Goal: Transaction & Acquisition: Download file/media

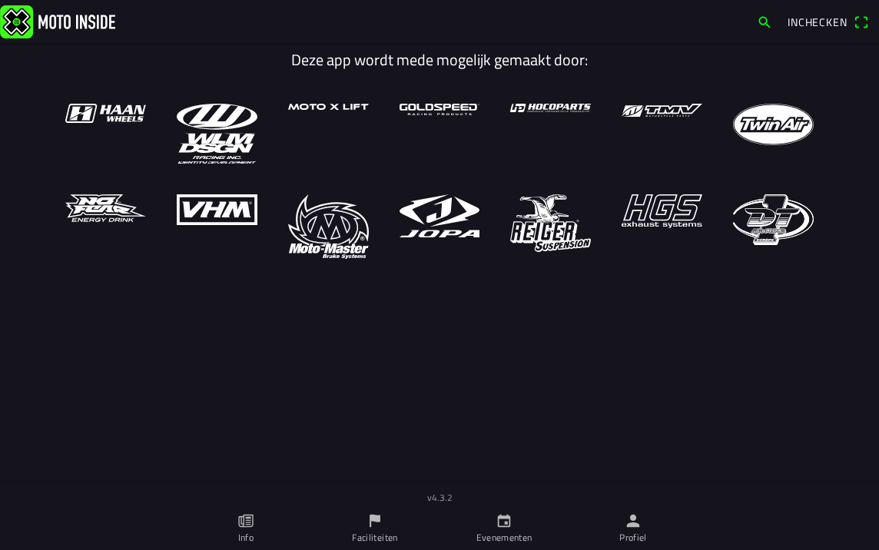
click at [376, 523] on icon "flag" at bounding box center [374, 520] width 17 height 17
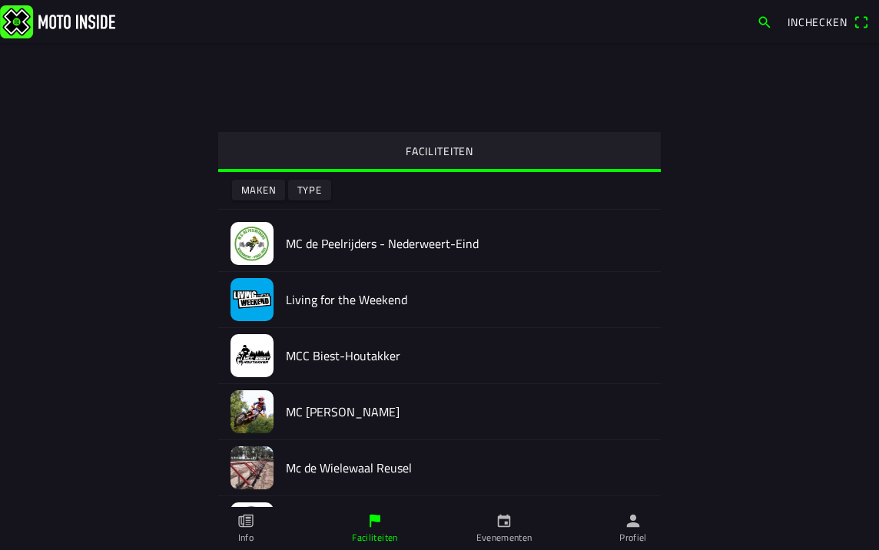
drag, startPoint x: 513, startPoint y: 519, endPoint x: 505, endPoint y: 518, distance: 7.8
click at [512, 519] on link "Evenementen" at bounding box center [503, 528] width 129 height 43
click at [614, 527] on link "Profiel" at bounding box center [632, 528] width 129 height 43
click at [636, 524] on icon "person" at bounding box center [633, 521] width 13 height 13
click at [804, 18] on span "Inchecken" at bounding box center [817, 22] width 60 height 16
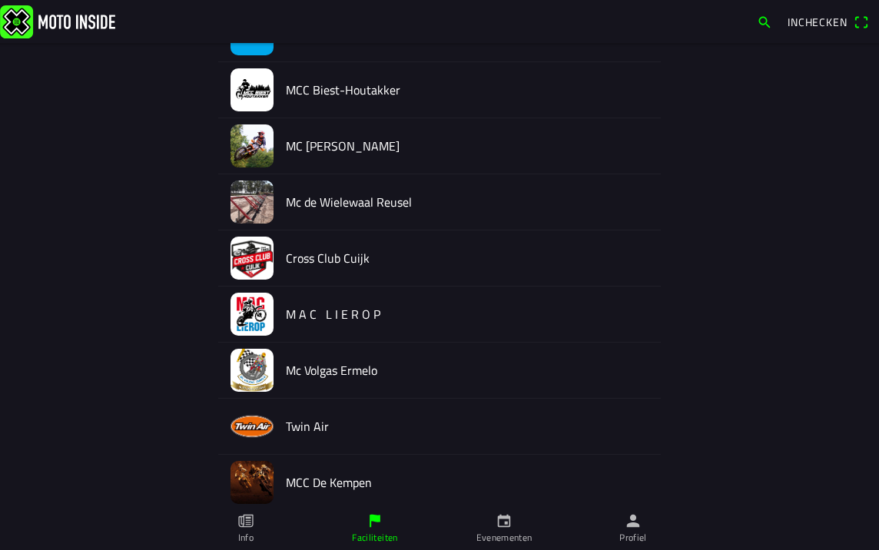
scroll to position [346, 0]
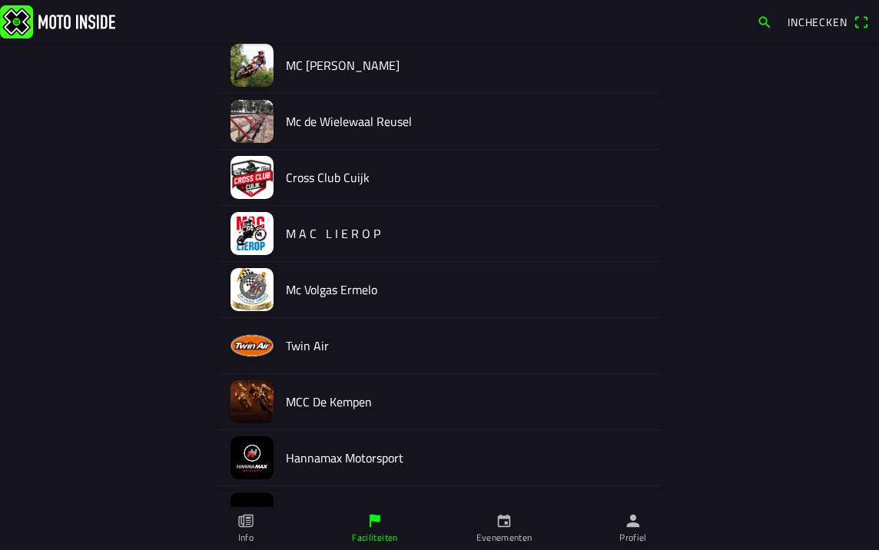
click at [247, 522] on icon "paper" at bounding box center [247, 521] width 5 height 8
click at [45, 20] on img at bounding box center [57, 21] width 115 height 33
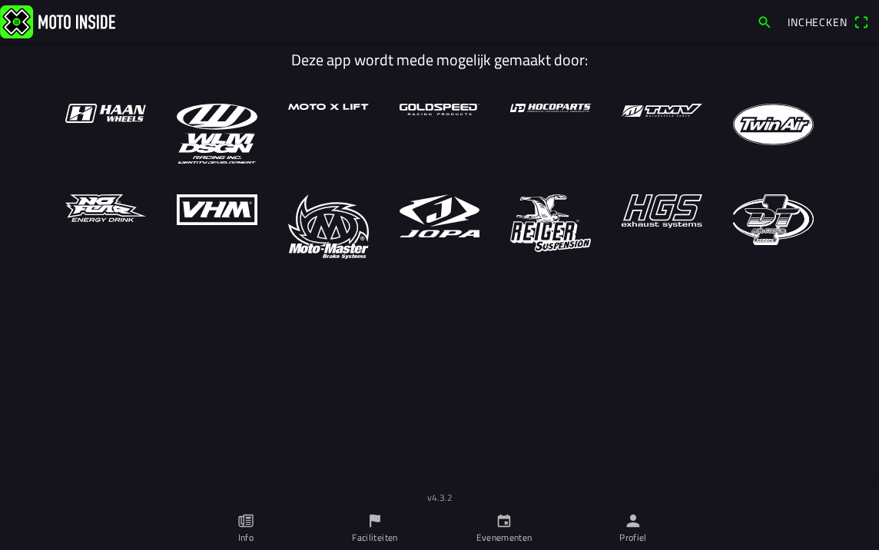
click at [366, 523] on icon "flag" at bounding box center [374, 520] width 17 height 17
click at [372, 524] on icon "flag" at bounding box center [374, 520] width 17 height 17
click at [621, 520] on link "Profiel" at bounding box center [632, 528] width 129 height 43
click at [628, 521] on icon "person" at bounding box center [632, 520] width 17 height 17
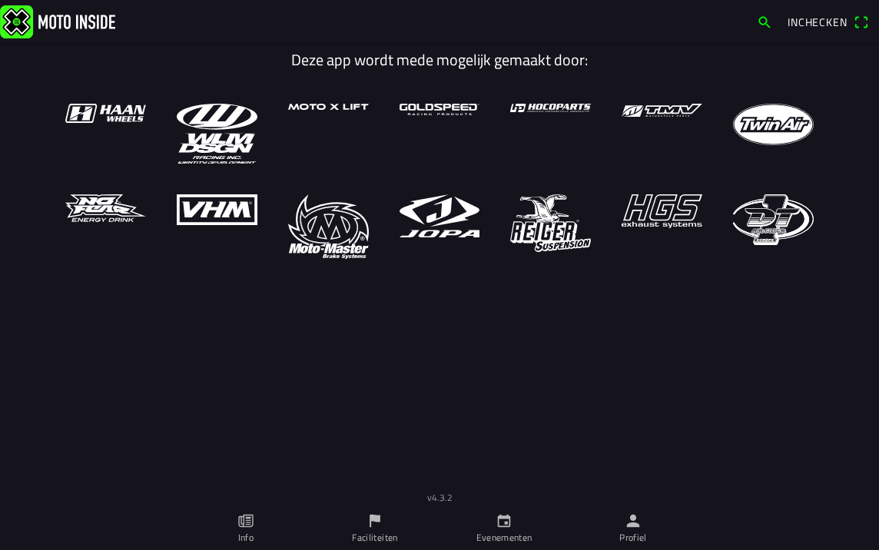
click at [813, 22] on span "Inchecken" at bounding box center [817, 22] width 60 height 16
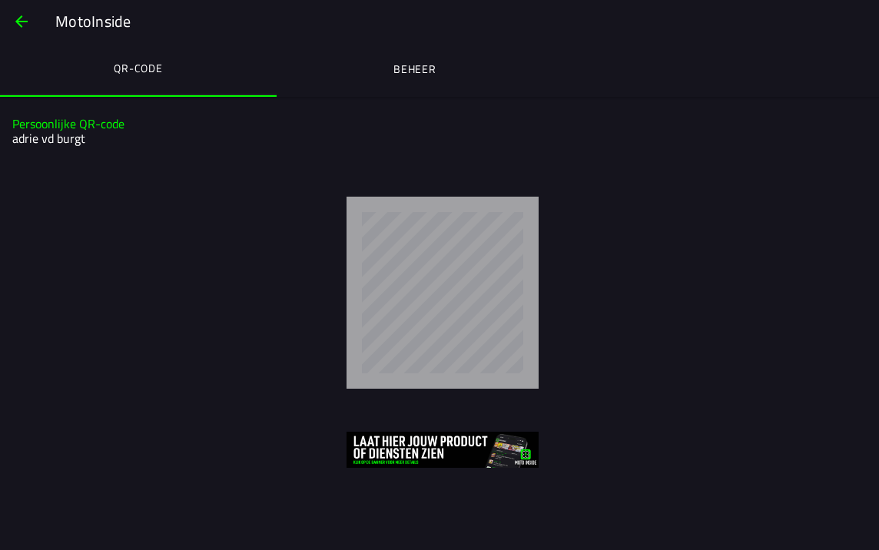
click at [0, 0] on slot "MotoInside" at bounding box center [0, 0] width 0 height 0
click at [19, 19] on span "button" at bounding box center [21, 21] width 18 height 37
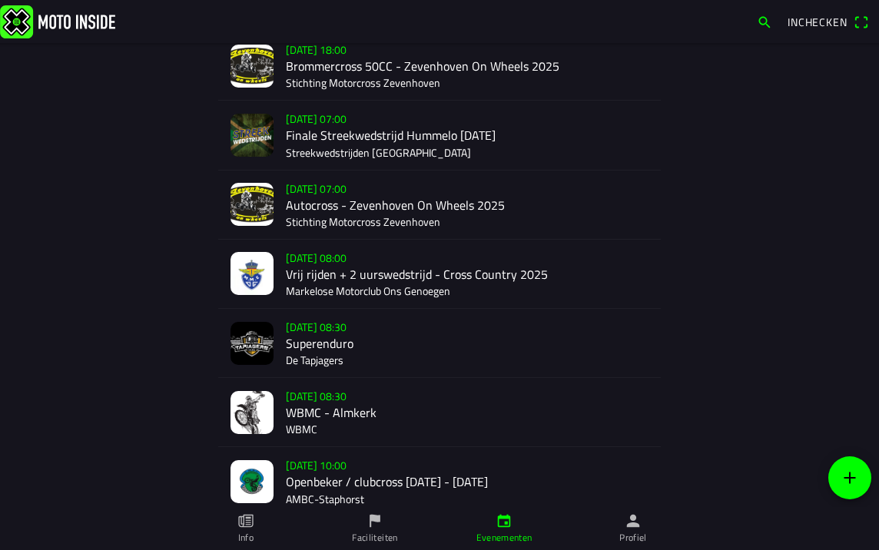
scroll to position [230, 0]
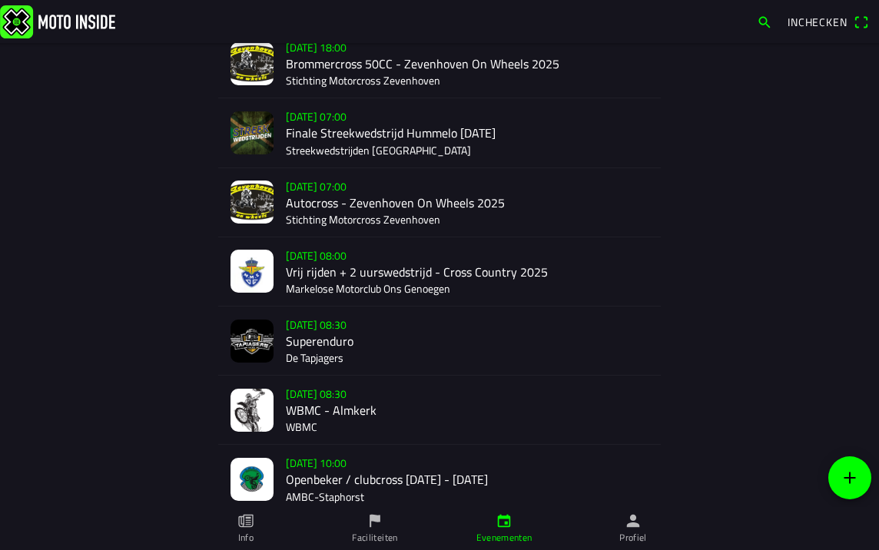
click at [369, 522] on icon "flag" at bounding box center [374, 520] width 17 height 17
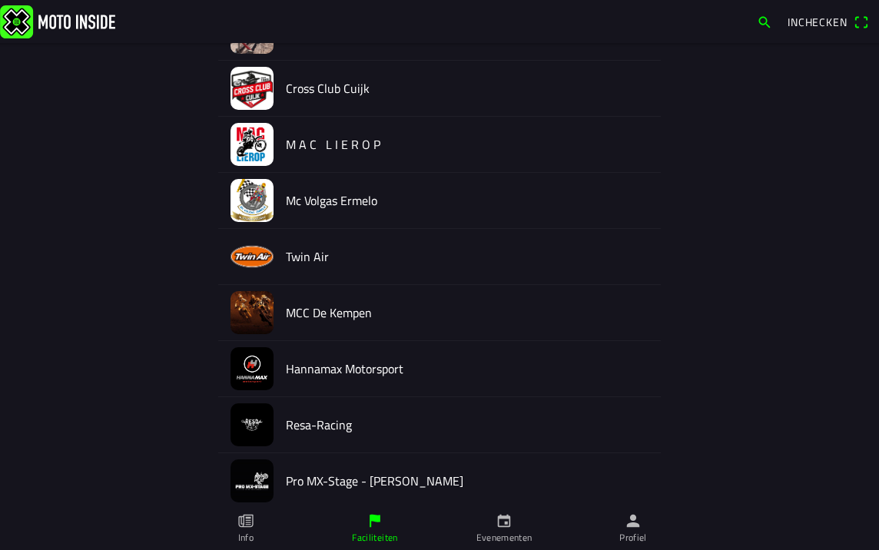
scroll to position [461, 0]
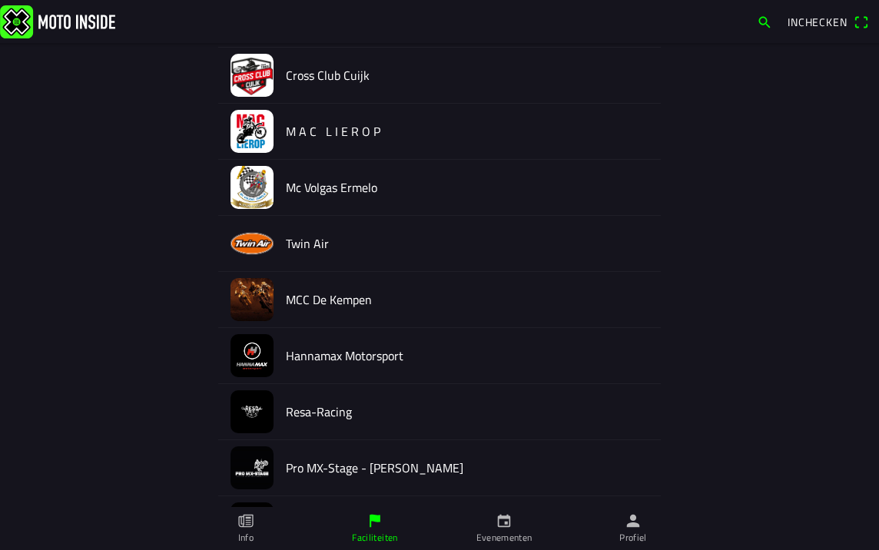
click at [629, 525] on icon "person" at bounding box center [633, 521] width 13 height 13
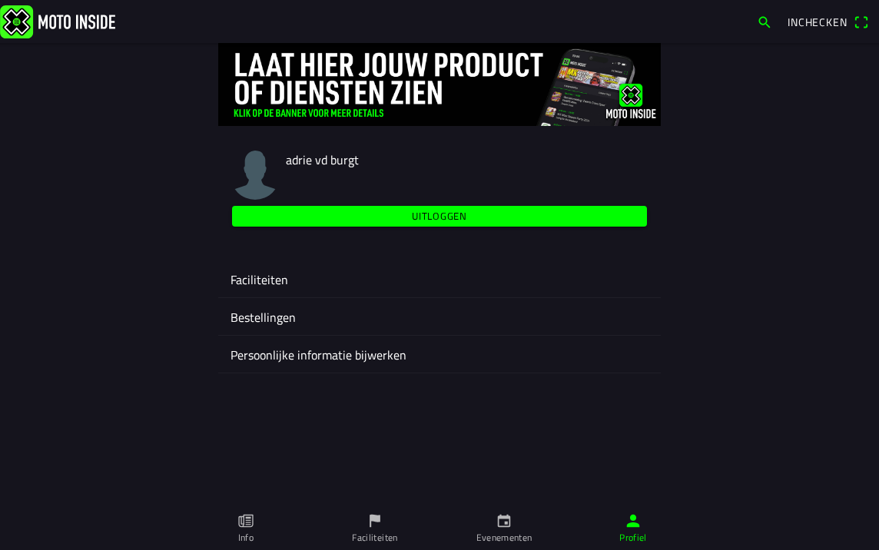
click at [263, 274] on ion-label "Faciliteiten" at bounding box center [439, 279] width 418 height 18
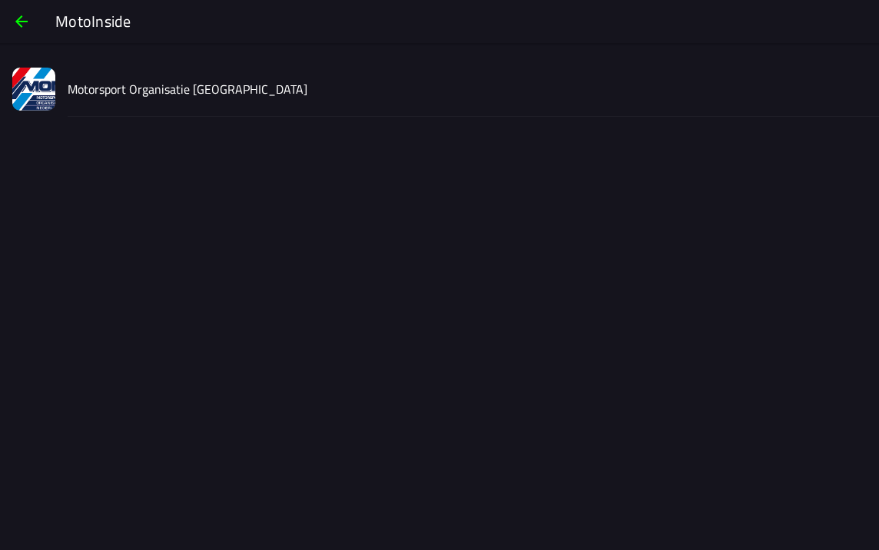
click at [41, 100] on img at bounding box center [33, 89] width 43 height 43
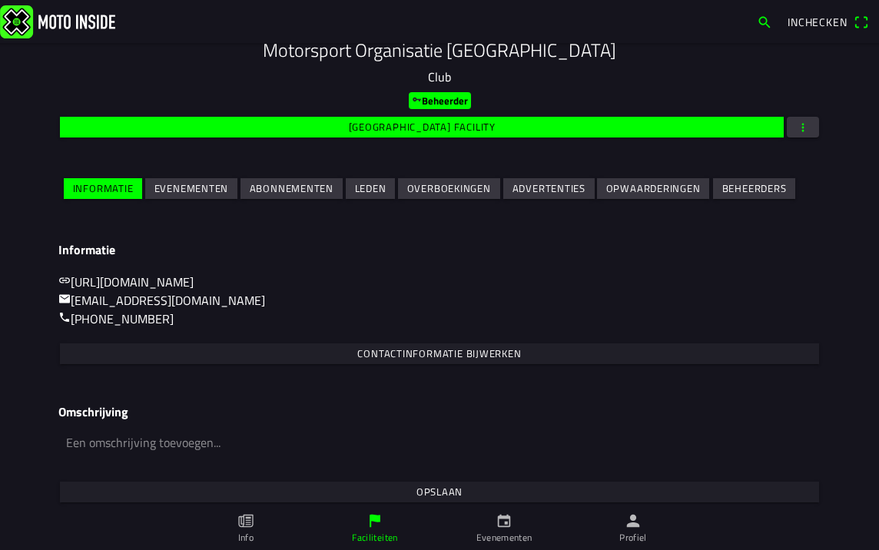
scroll to position [192, 0]
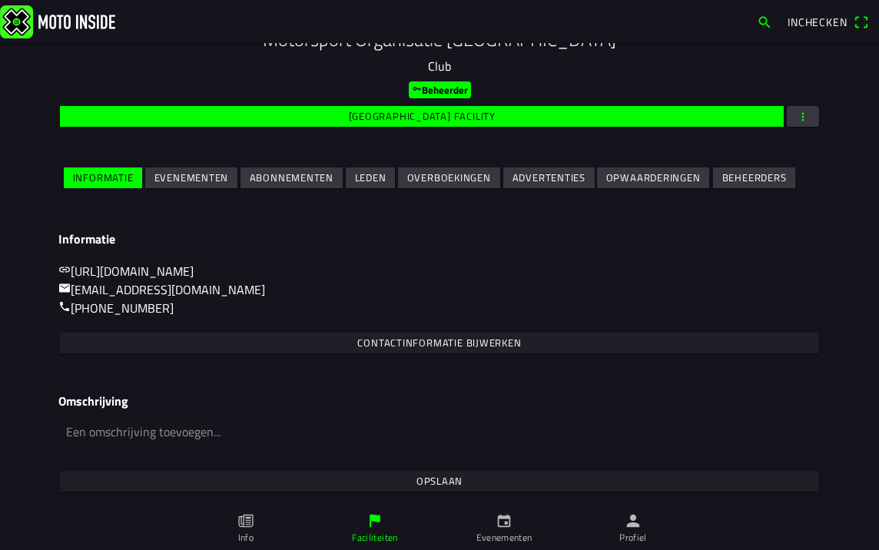
click at [796, 112] on span "button" at bounding box center [803, 116] width 14 height 21
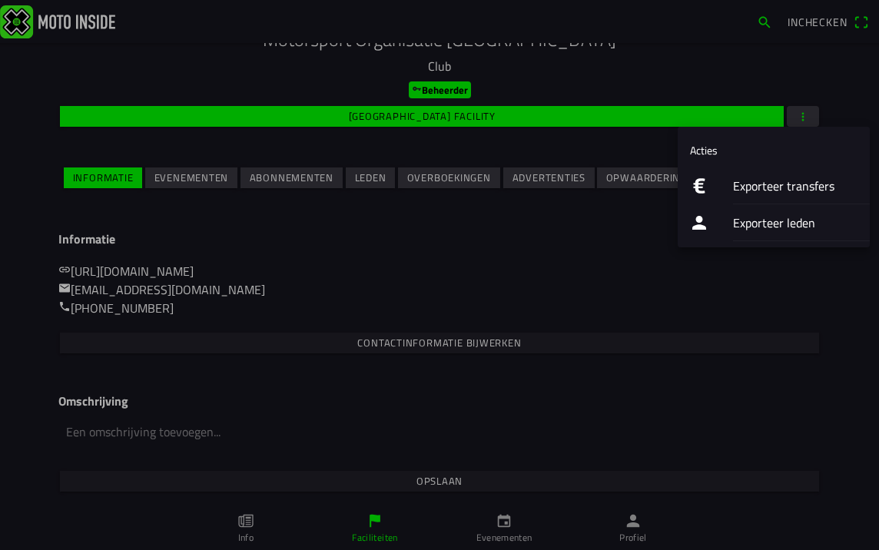
click at [710, 187] on div "Exporteer transfers" at bounding box center [773, 185] width 192 height 37
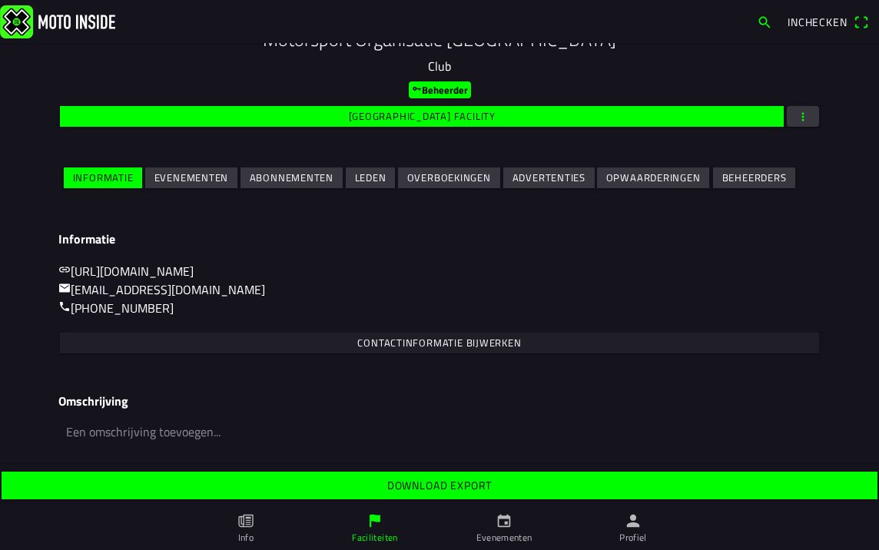
click at [0, 0] on slot "Download export" at bounding box center [0, 0] width 0 height 0
click at [250, 528] on icon "paper" at bounding box center [245, 520] width 17 height 17
